Goal: Register for event/course

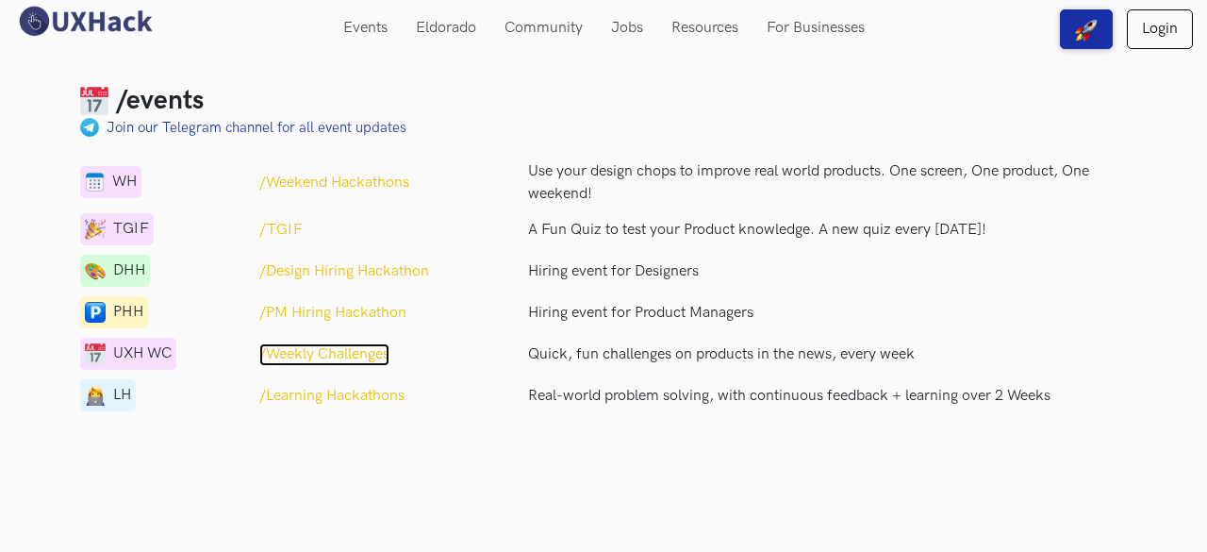
click at [359, 348] on p "/Weekly Challenges" at bounding box center [324, 354] width 130 height 23
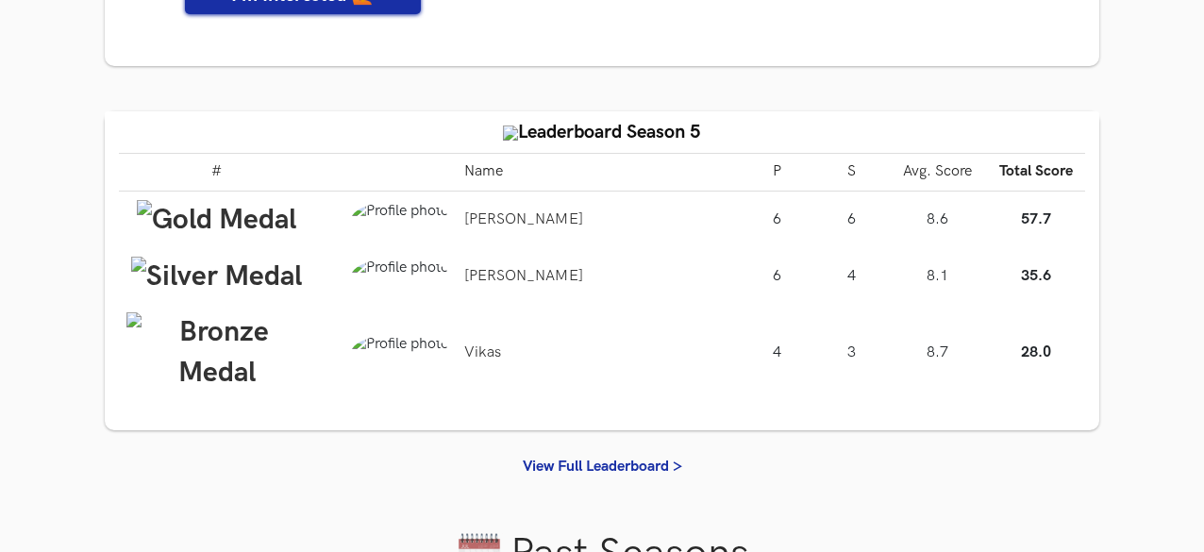
scroll to position [491, 0]
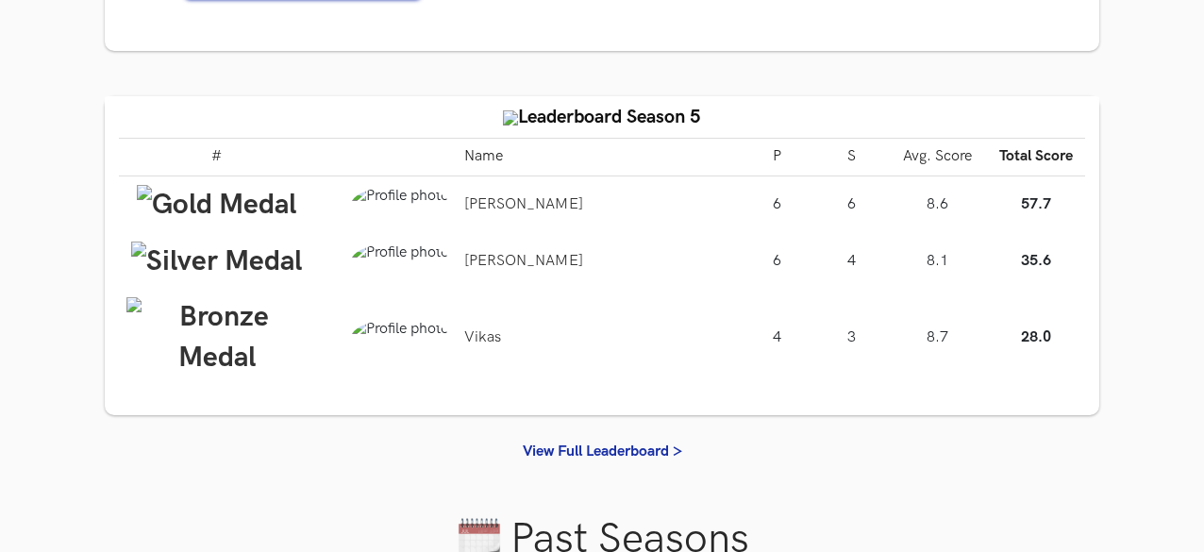
click at [391, 344] on img at bounding box center [400, 338] width 98 height 38
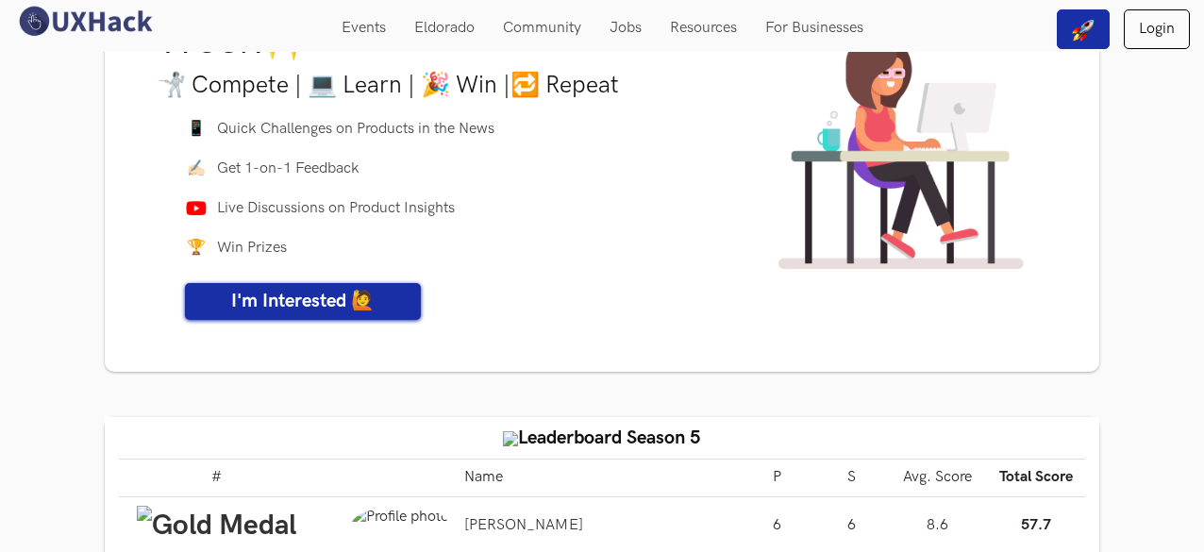
scroll to position [0, 0]
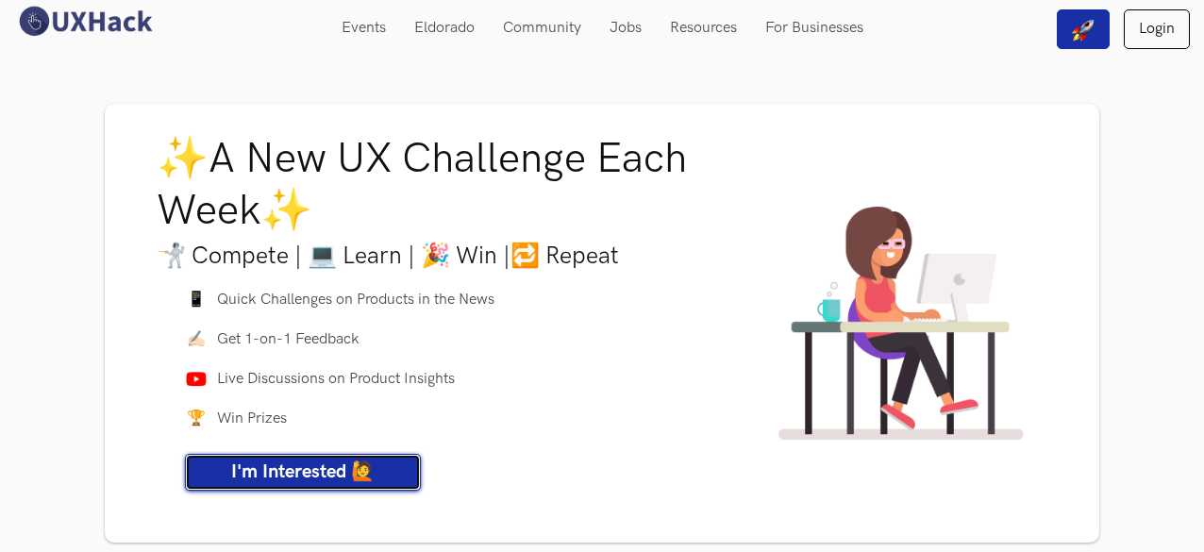
click at [298, 467] on span "I'm Interested 🙋" at bounding box center [302, 471] width 143 height 23
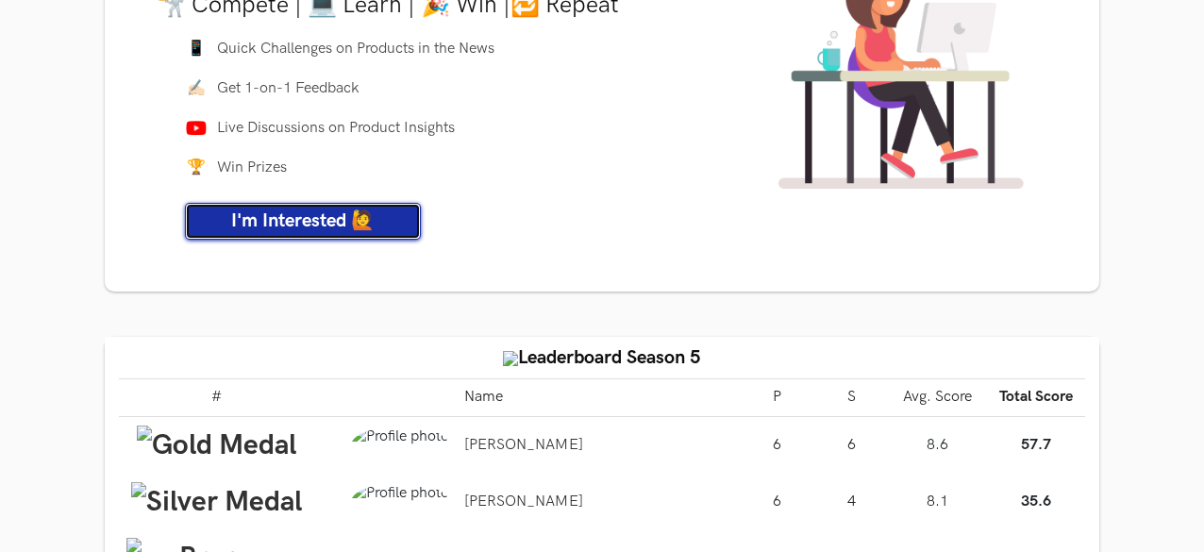
scroll to position [319, 0]
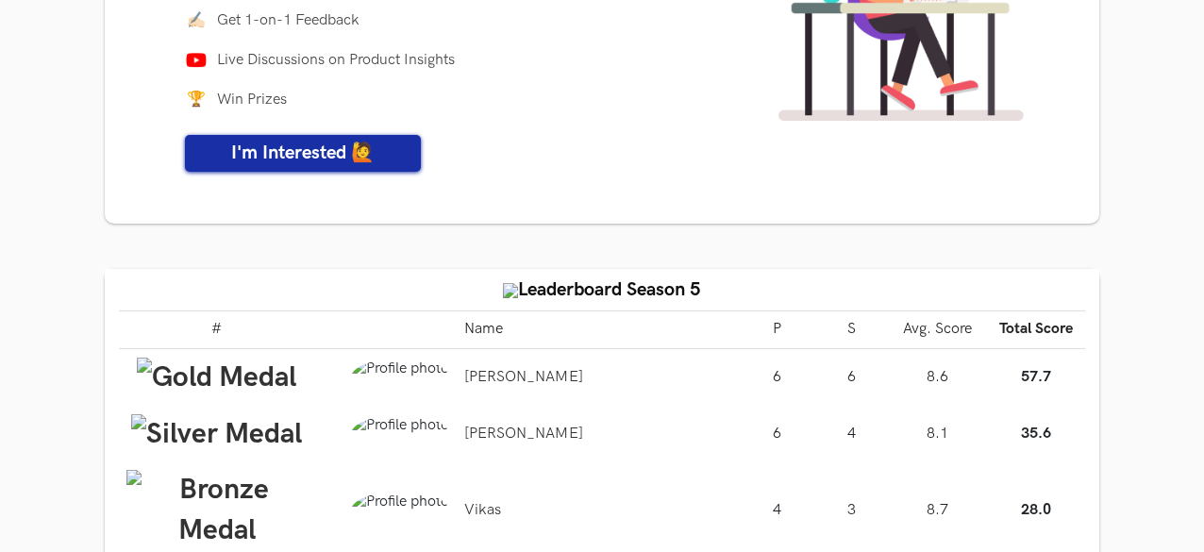
click at [143, 371] on img at bounding box center [216, 377] width 159 height 41
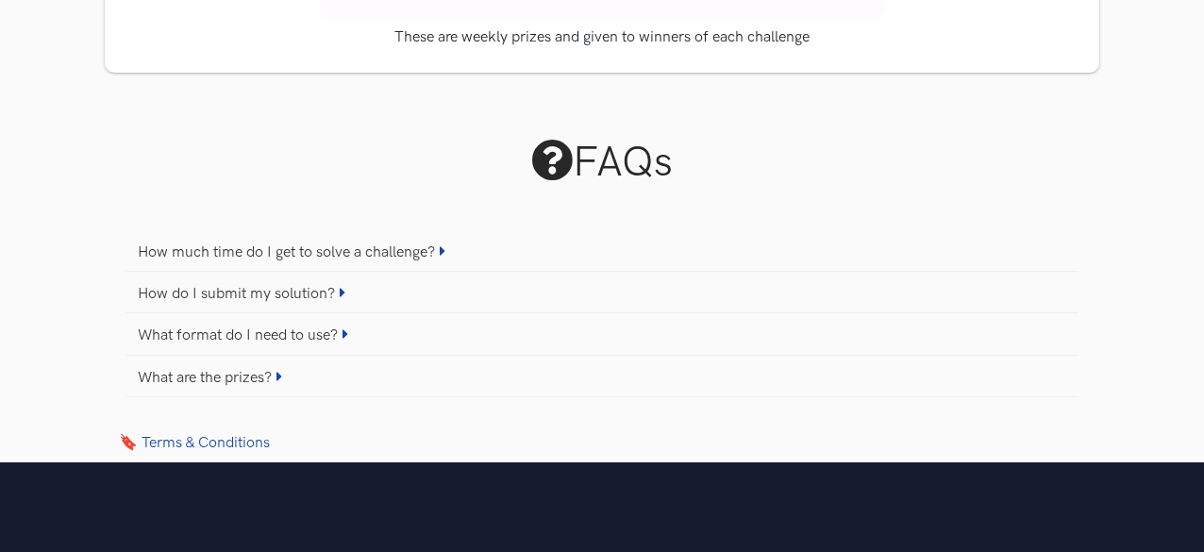
scroll to position [2457, 0]
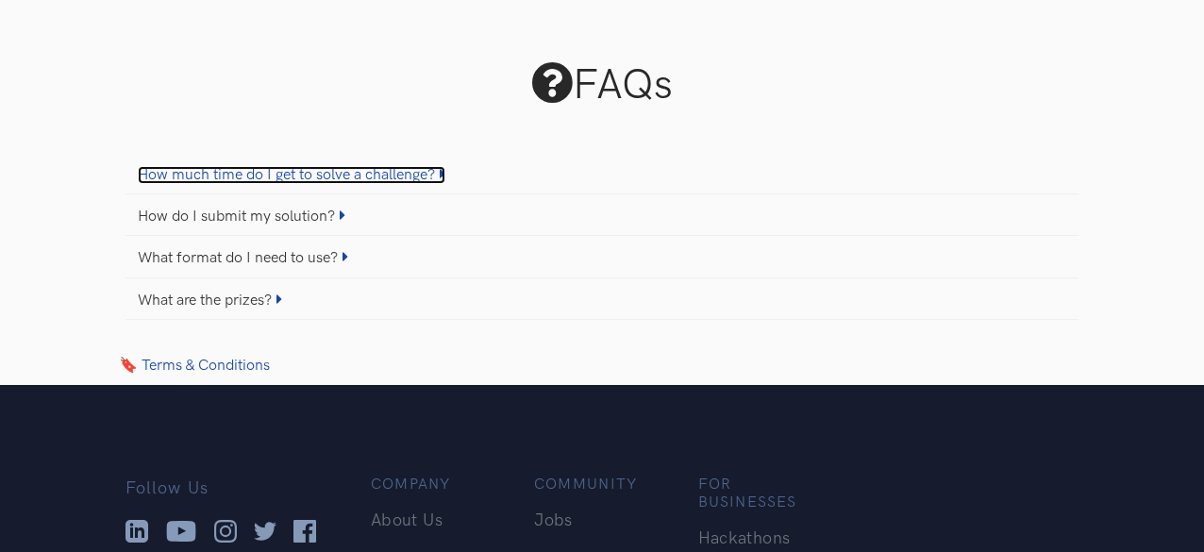
click at [296, 176] on link "How much time do I get to solve a challenge?" at bounding box center [291, 175] width 307 height 18
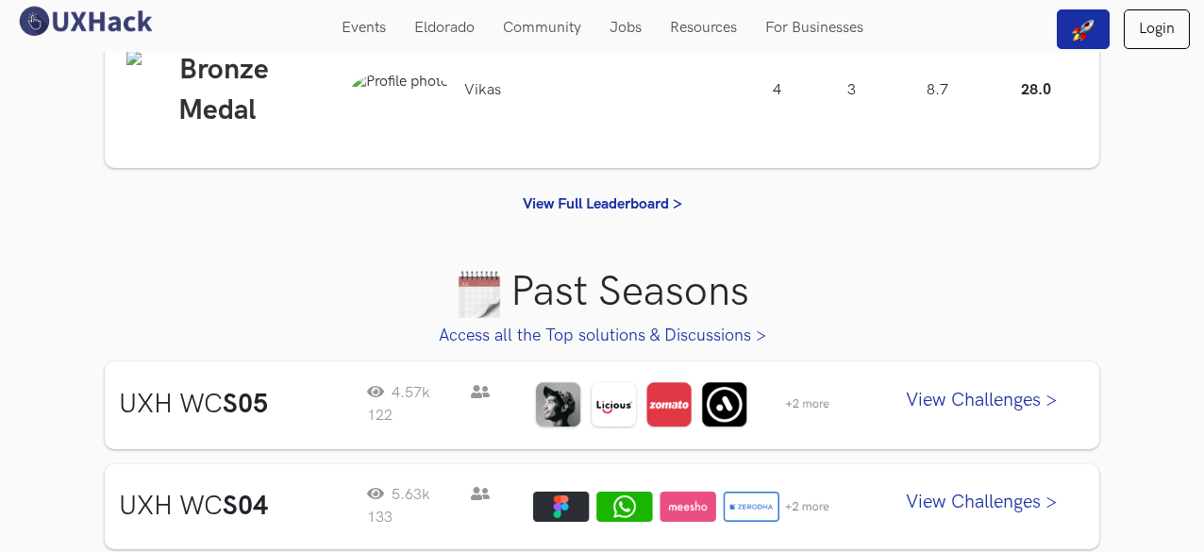
scroll to position [0, 0]
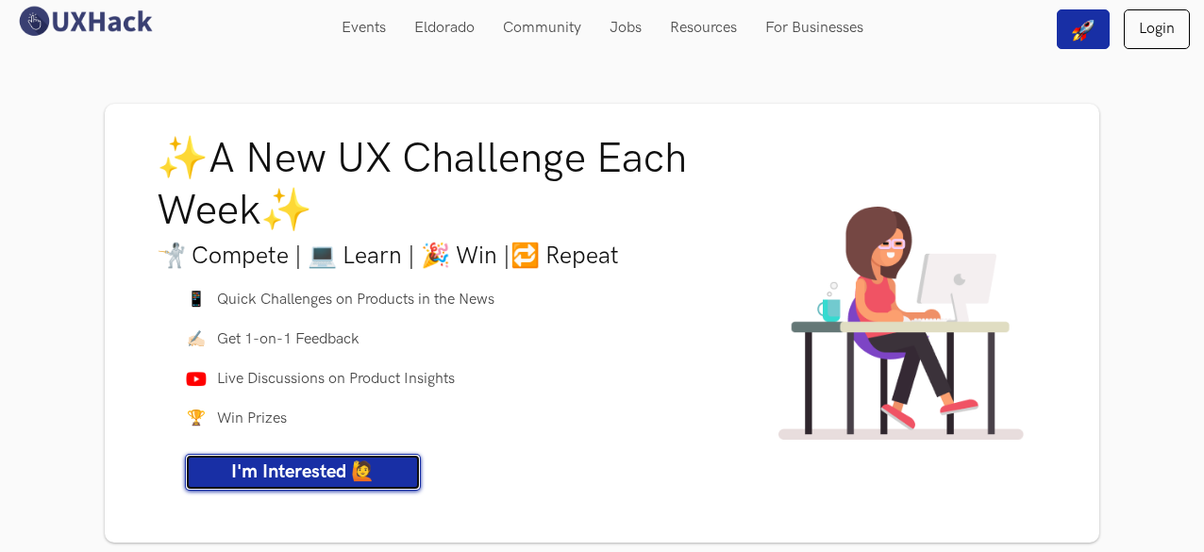
click at [335, 462] on span "I'm Interested 🙋" at bounding box center [302, 471] width 143 height 23
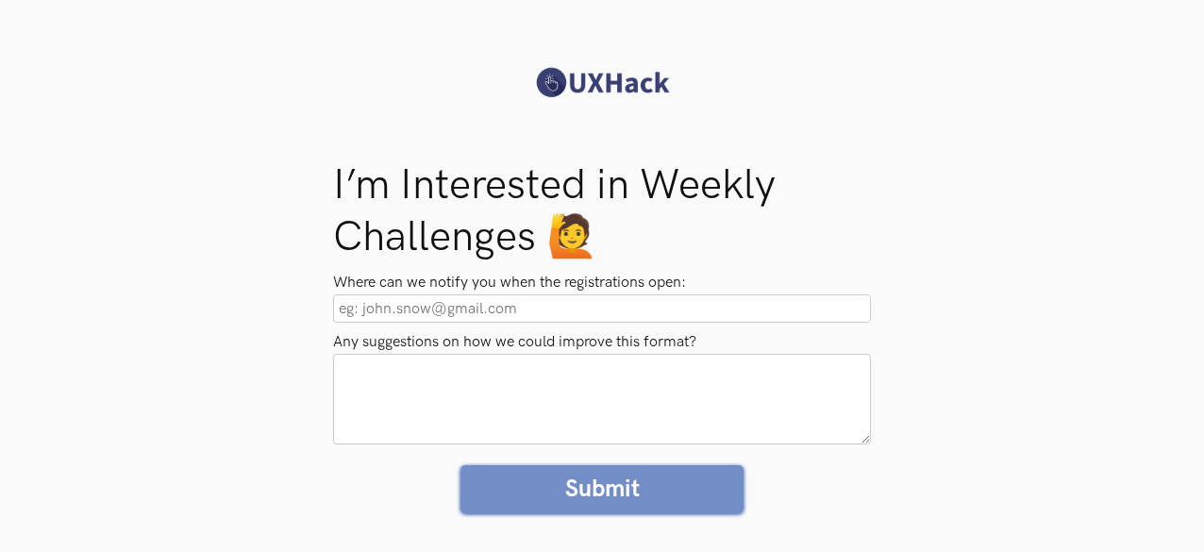
click at [473, 298] on input "Where can we notify you when the registrations open:" at bounding box center [602, 308] width 538 height 28
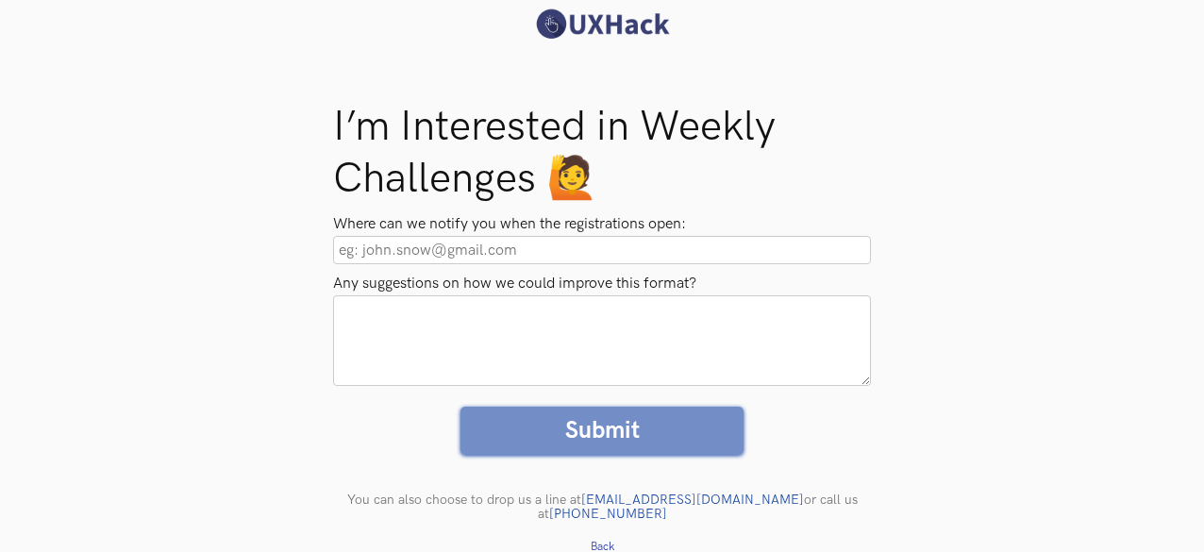
click at [392, 263] on input "Where can we notify you when the registrations open:" at bounding box center [602, 250] width 538 height 28
type input "saivarsha2103@gmail.com"
click at [406, 340] on textarea "Any suggestions on how we could improve this format?" at bounding box center [602, 340] width 538 height 91
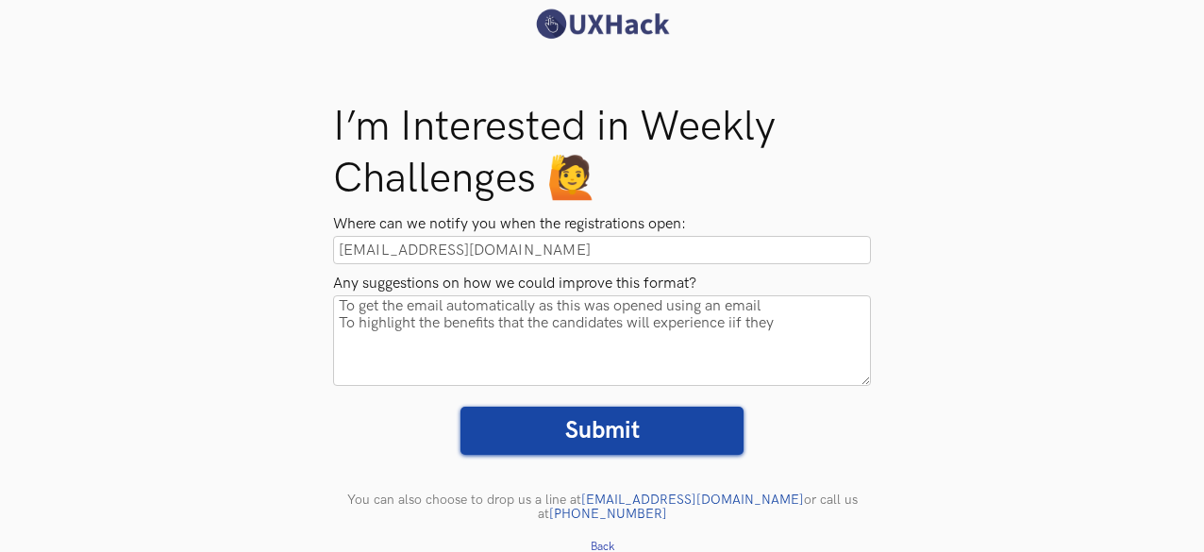
click at [739, 330] on textarea "To get the email automatically as this was opened using an email To highlight t…" at bounding box center [602, 340] width 538 height 91
click at [804, 320] on textarea "To get the email automatically as this was opened using an email To highlight t…" at bounding box center [602, 340] width 538 height 91
type textarea "To get the email automatically as this was opened using an email To highlight t…"
click at [621, 437] on input "Submit" at bounding box center [601, 431] width 283 height 48
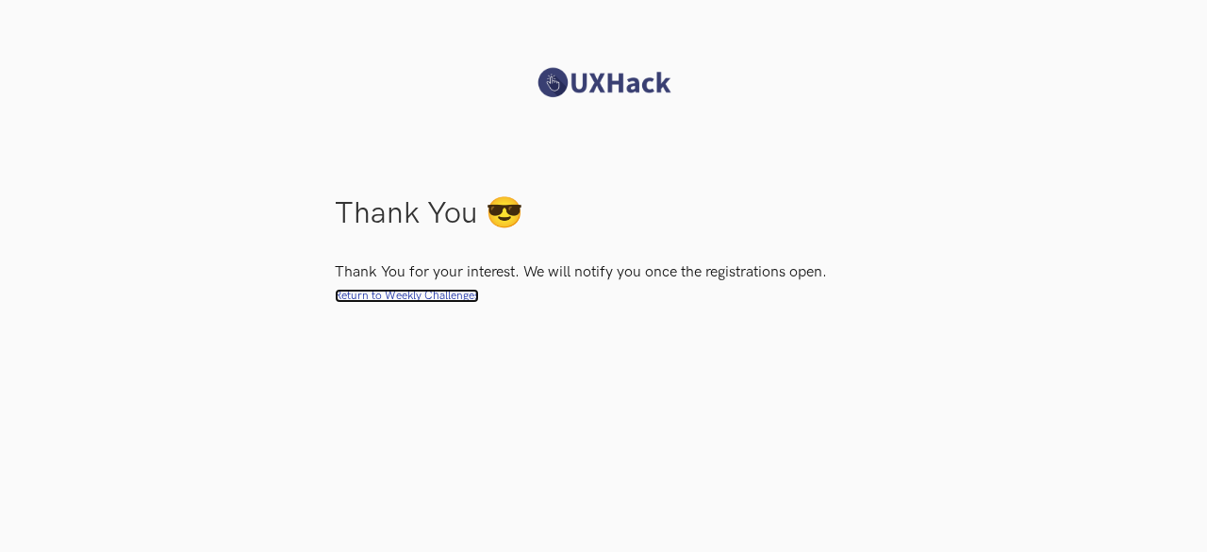
click at [413, 293] on link "Return to Weekly Challenges" at bounding box center [407, 296] width 144 height 14
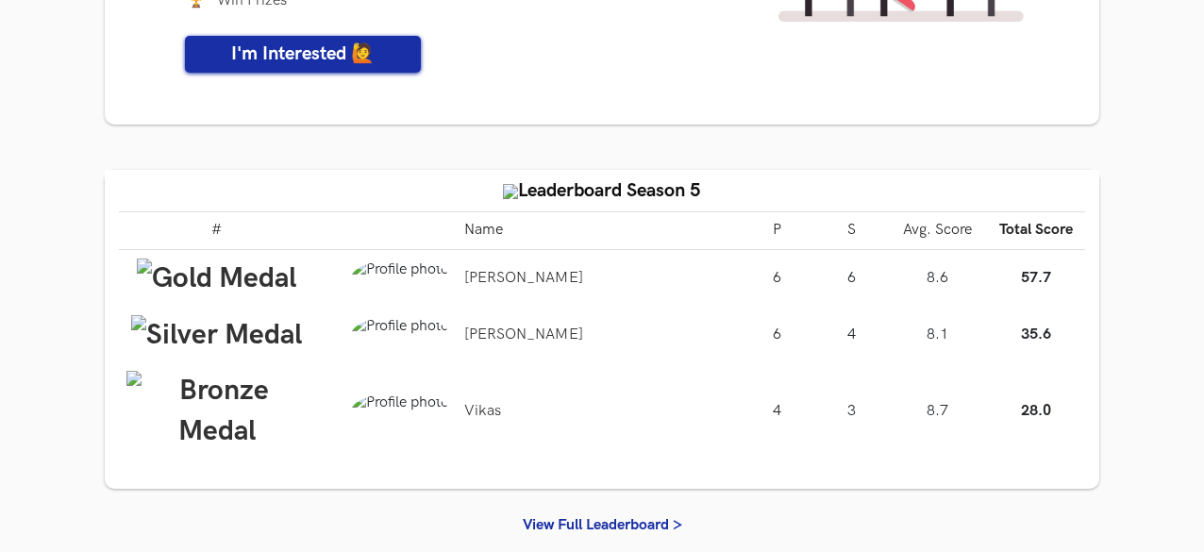
scroll to position [635, 0]
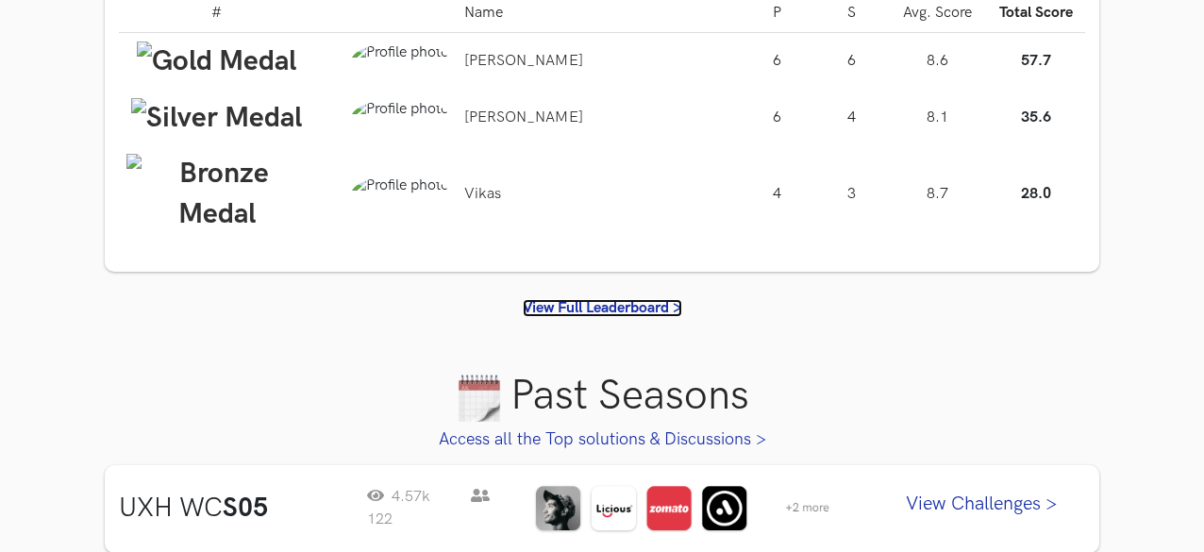
click at [589, 299] on link "View Full Leaderboard >" at bounding box center [602, 308] width 159 height 18
